Goal: Task Accomplishment & Management: Complete application form

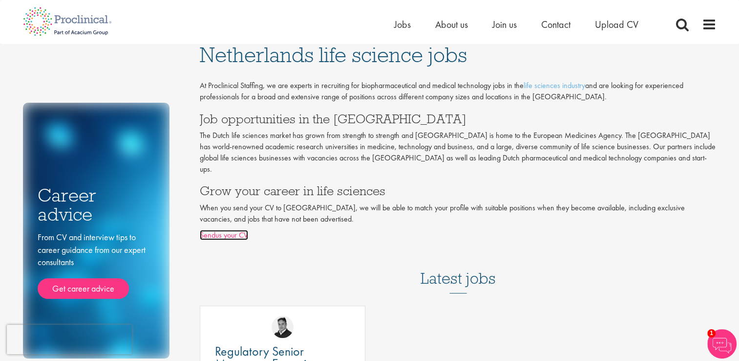
click at [240, 230] on link "Sendus your CV" at bounding box center [224, 235] width 48 height 10
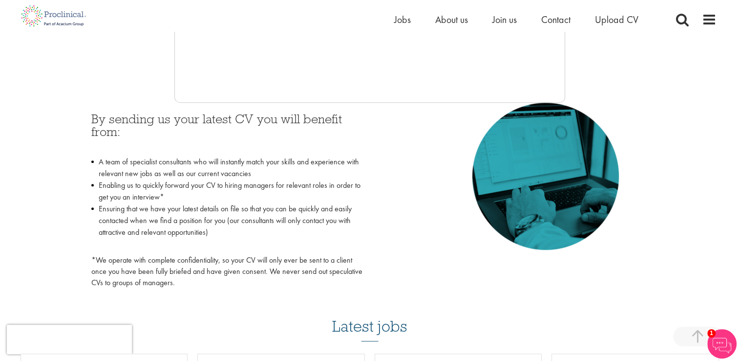
scroll to position [293, 0]
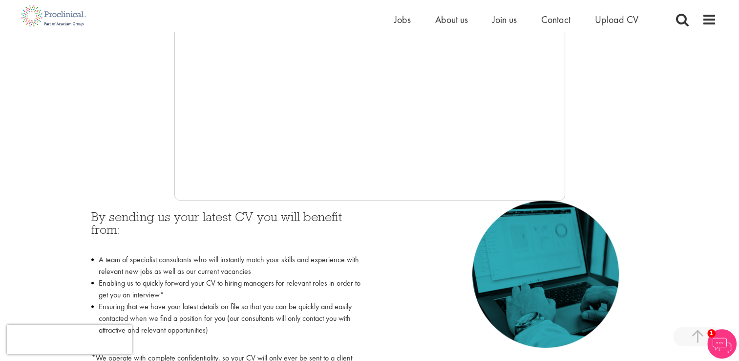
click at [300, 237] on p at bounding box center [226, 242] width 271 height 13
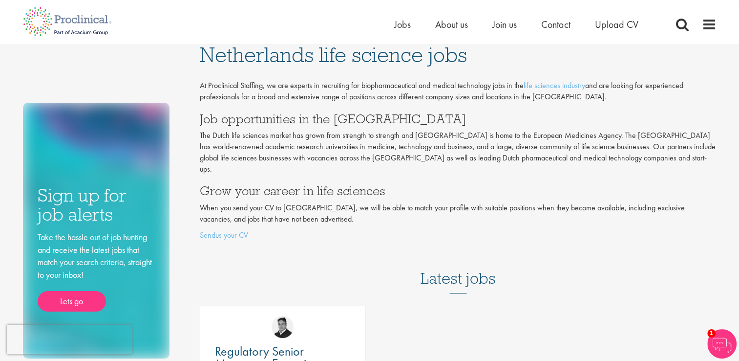
click at [700, 31] on div "Home Jobs About us Join us Contact Upload CV" at bounding box center [555, 27] width 323 height 20
click at [709, 24] on span at bounding box center [709, 24] width 15 height 15
